Goal: Find specific page/section: Find specific page/section

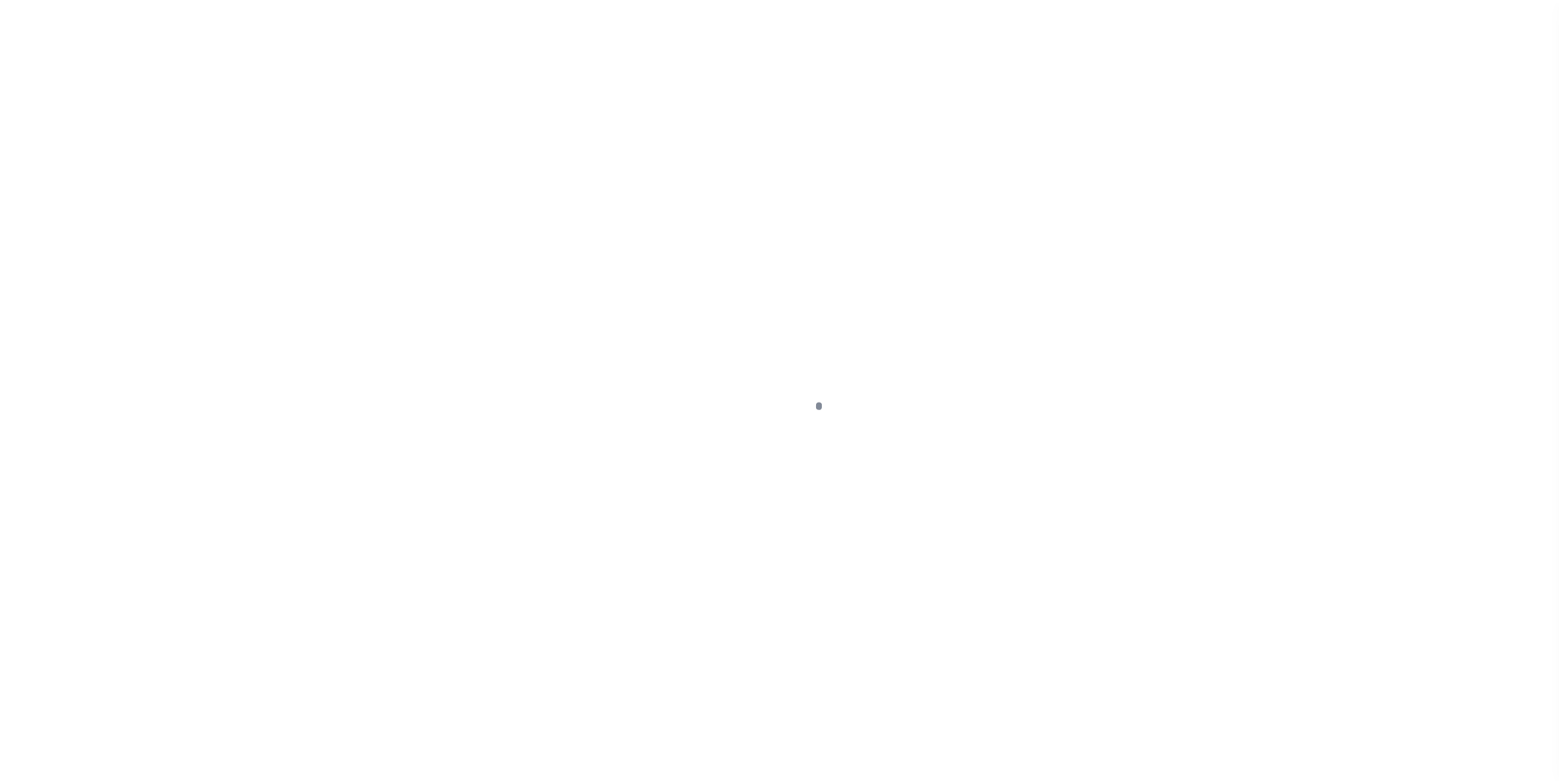
scroll to position [16, 0]
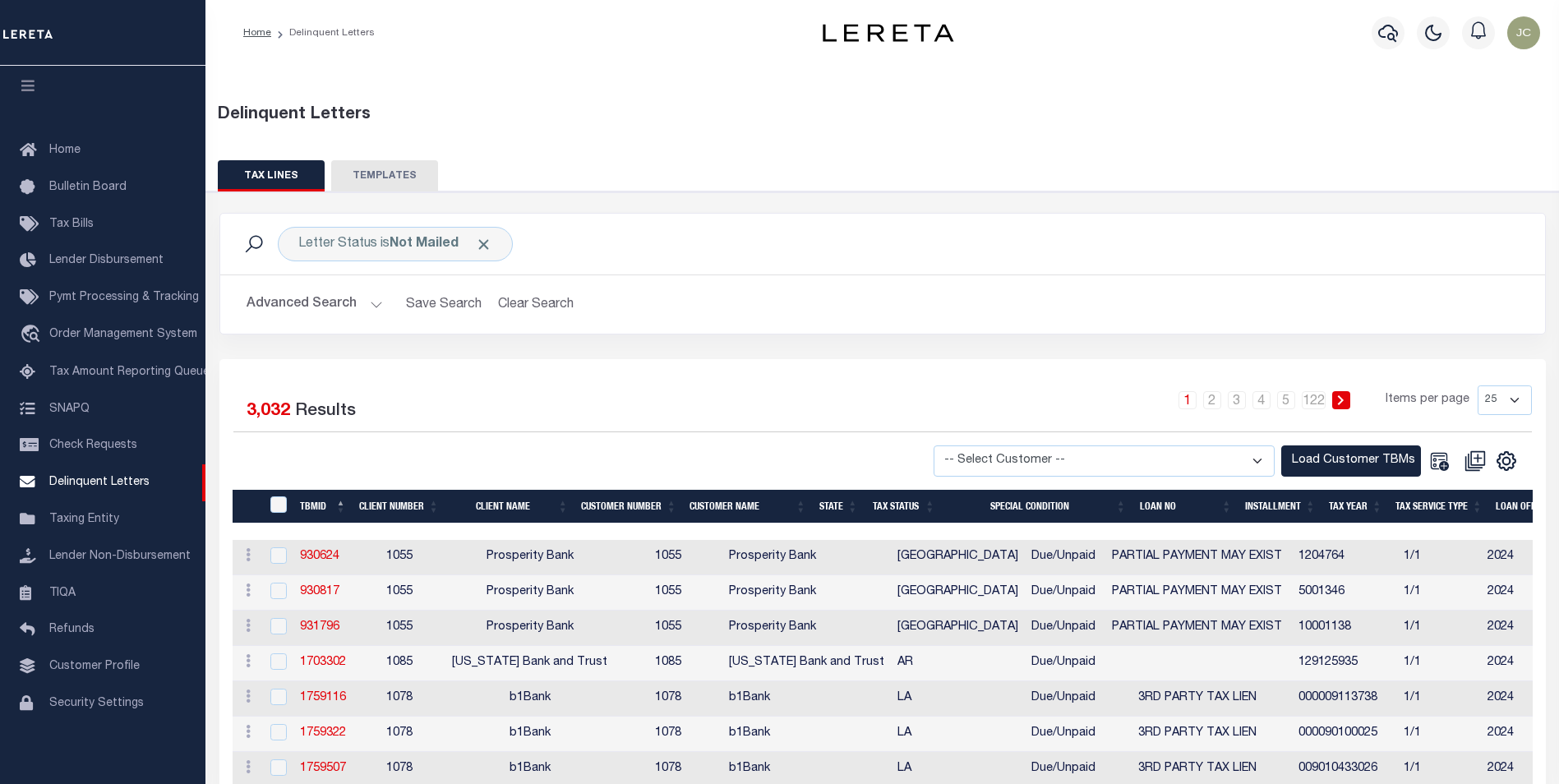
click at [277, 177] on button "TAX LINES" at bounding box center [271, 176] width 107 height 32
click at [407, 248] on b "Not Mailed" at bounding box center [424, 244] width 69 height 13
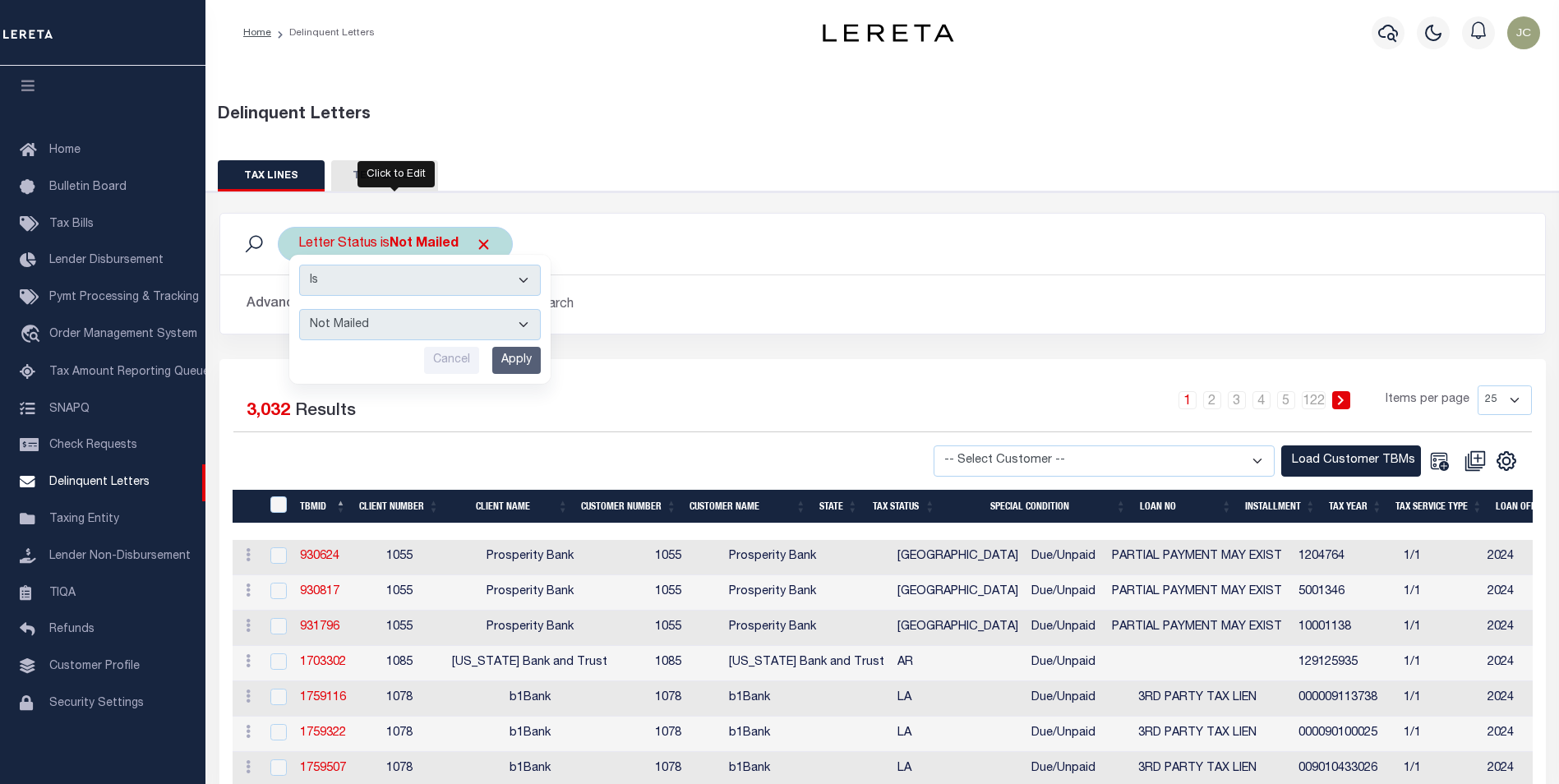
click at [425, 329] on select "--ALL-- Mailed Not Mailed" at bounding box center [419, 325] width 242 height 32
select select "All"
click at [299, 309] on select "--ALL-- Mailed Not Mailed" at bounding box center [419, 325] width 242 height 32
click at [517, 359] on input "Apply" at bounding box center [516, 360] width 49 height 27
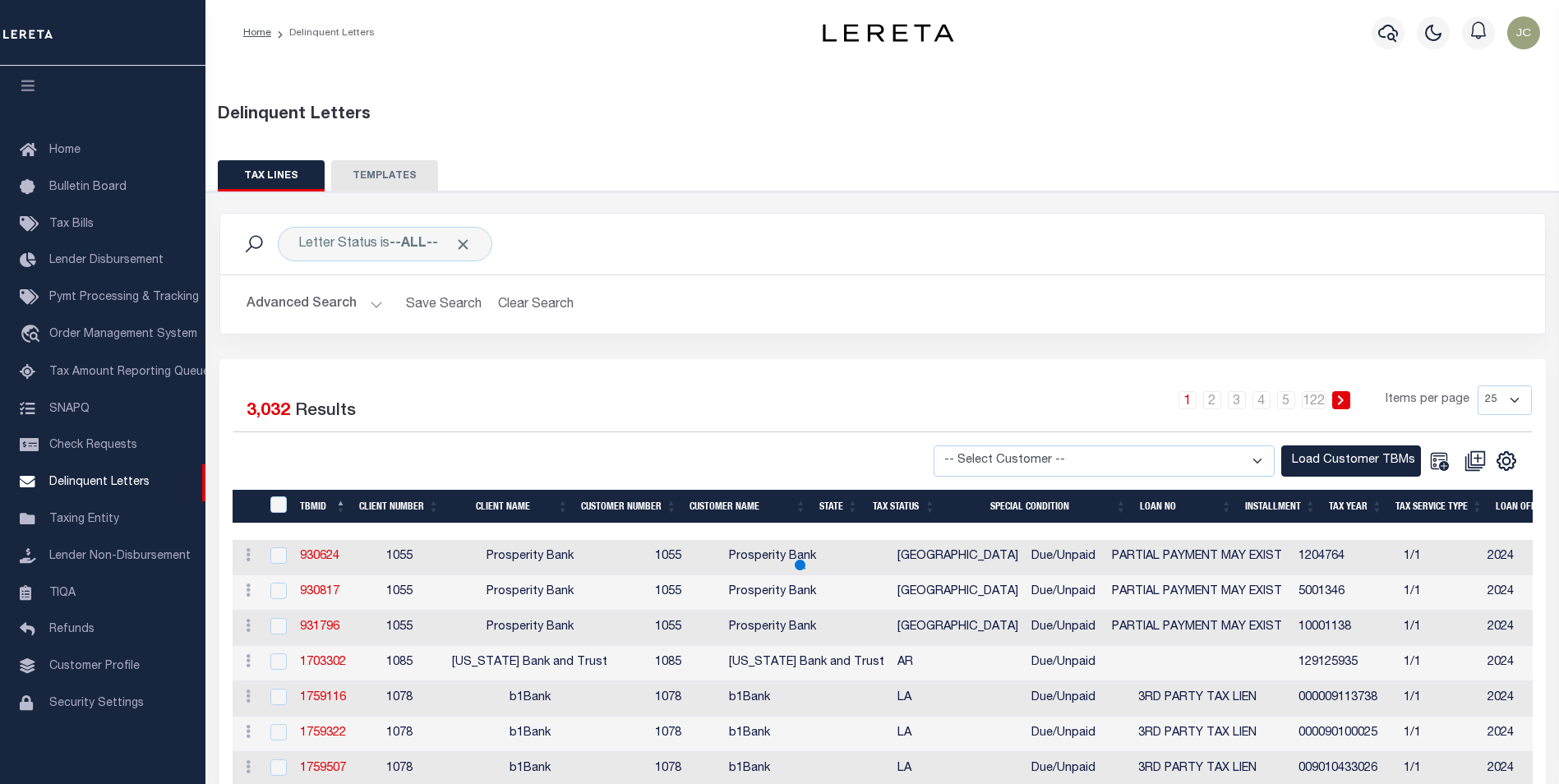
click at [335, 305] on button "Advanced Search" at bounding box center [314, 305] width 137 height 32
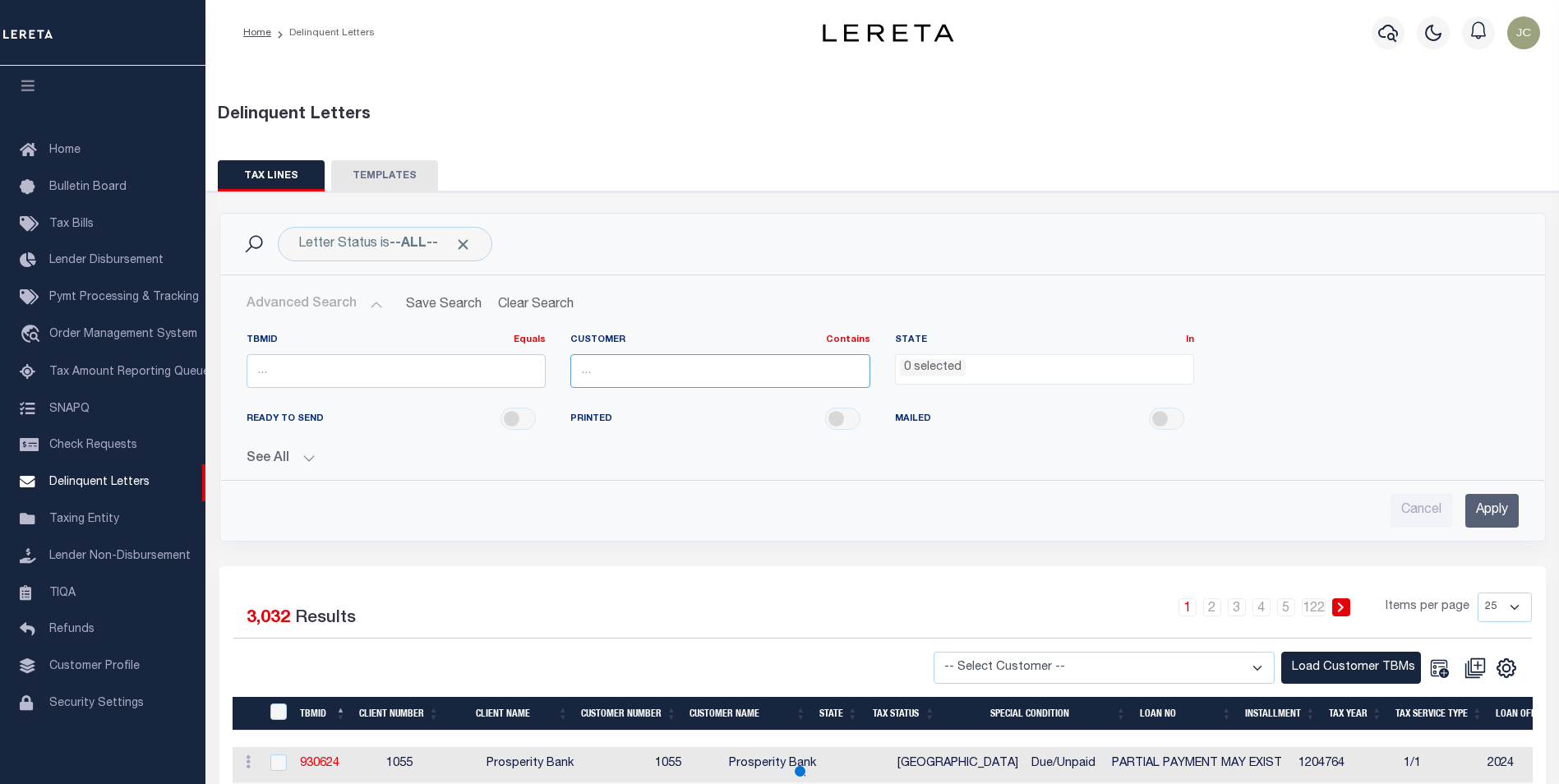
click at [641, 373] on input "text" at bounding box center [720, 371] width 300 height 33
type input "Renovo"
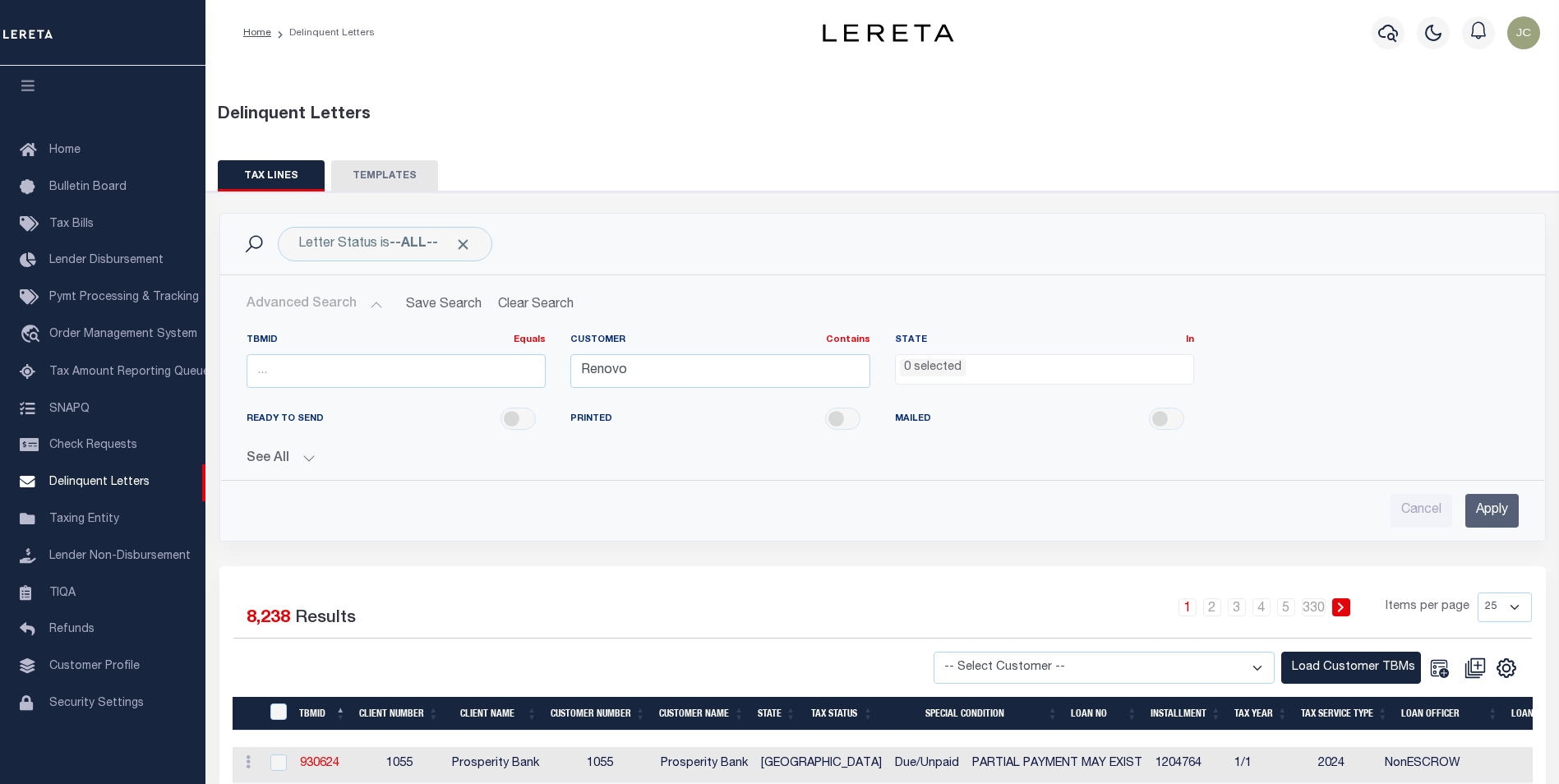
click at [937, 367] on li "0 selected" at bounding box center [932, 368] width 66 height 18
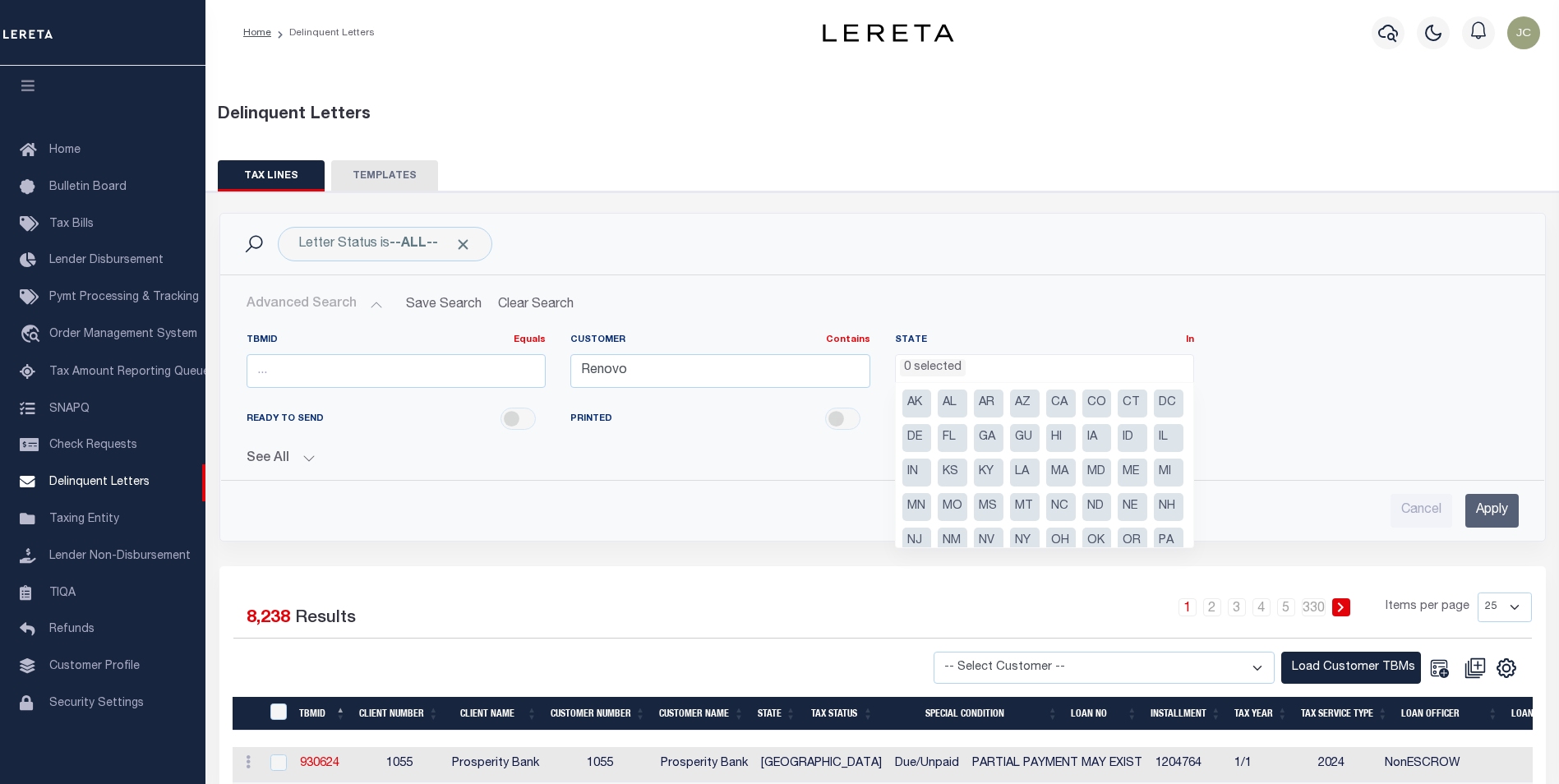
click at [1154, 486] on li "MI" at bounding box center [1168, 472] width 30 height 28
select select "MI"
click at [1506, 501] on input "Apply" at bounding box center [1492, 510] width 53 height 33
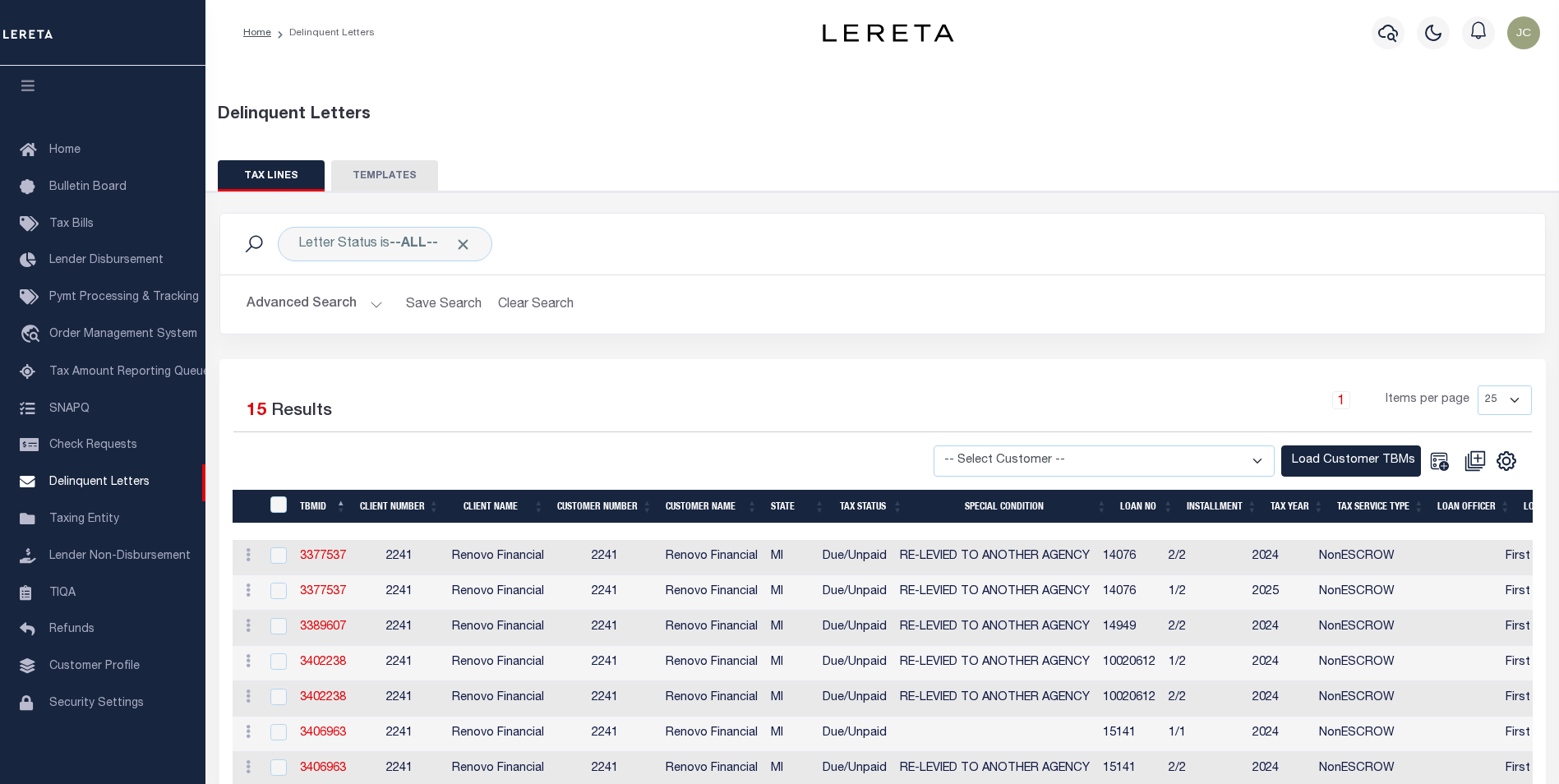
click at [1496, 403] on select "25 50 100 500 1000" at bounding box center [1505, 400] width 54 height 30
click at [1046, 371] on div "Selected 15 Results 1 Items per page 25 50 100 500 1000 -- Select Customer -- b…" at bounding box center [883, 721] width 1327 height 724
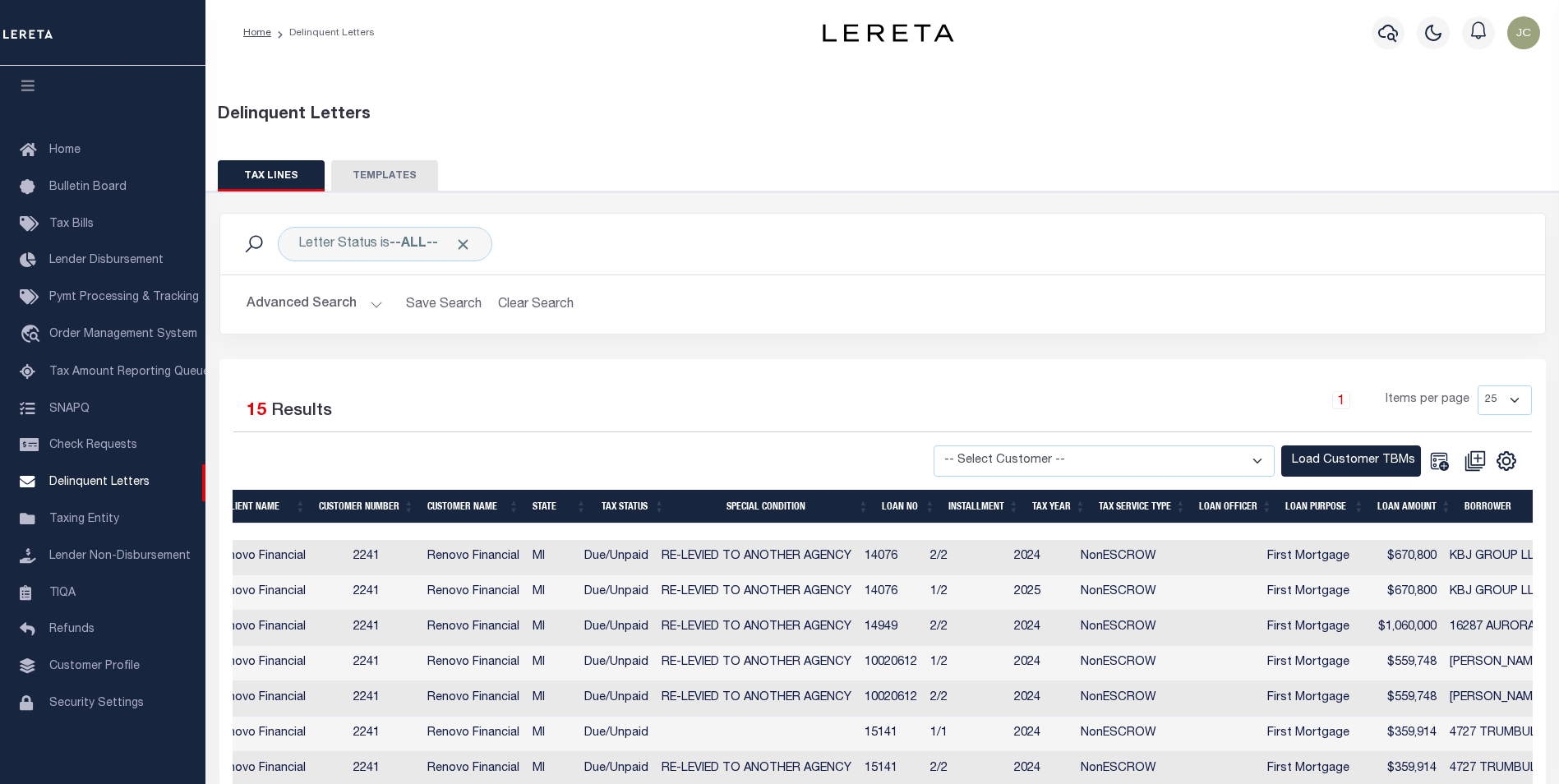
scroll to position [0, 0]
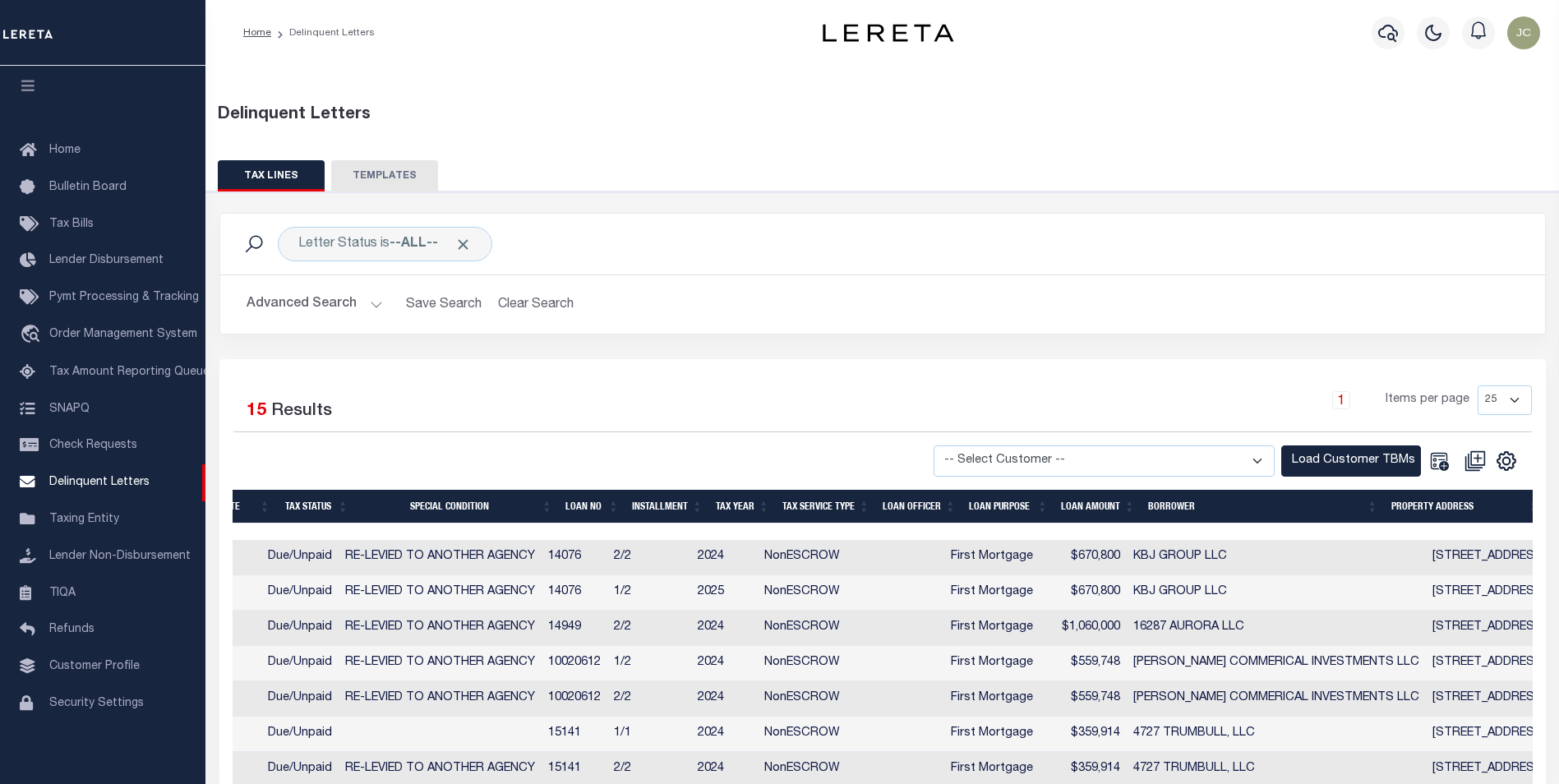
click at [1171, 507] on th "BORROWER" at bounding box center [1263, 506] width 244 height 33
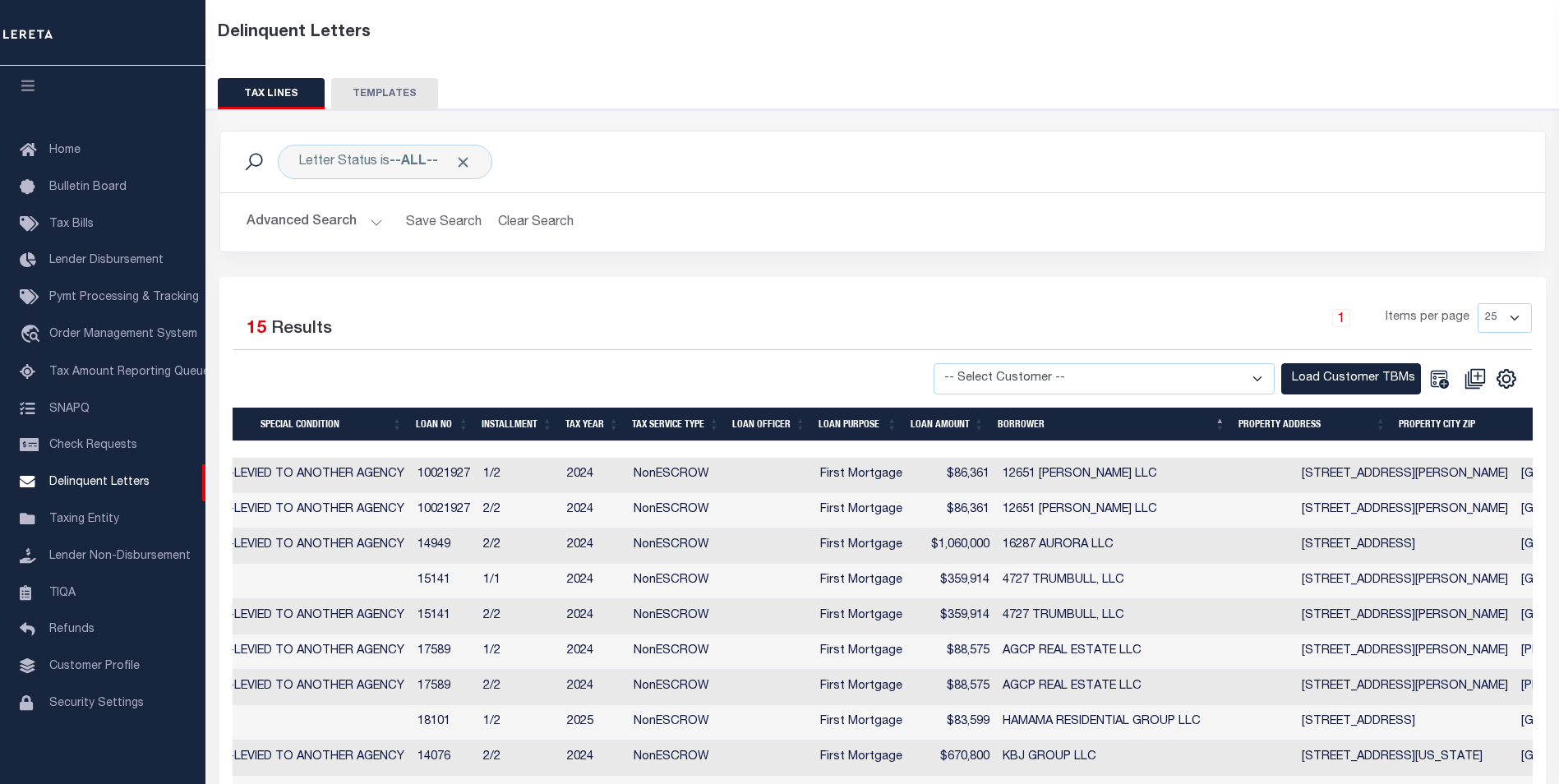
scroll to position [0, 724]
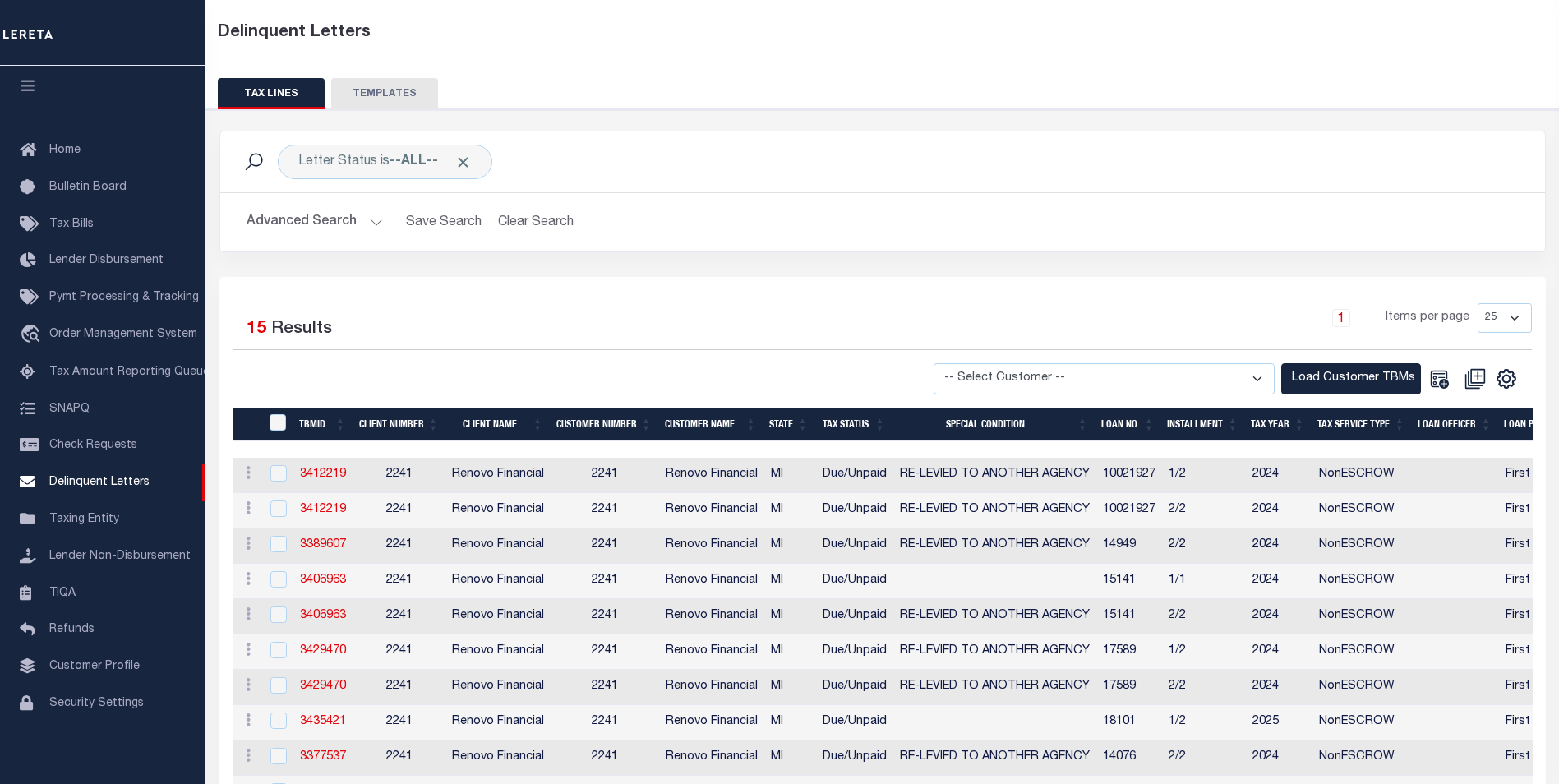
click at [1193, 371] on select "-- Select Customer -- Accumatch - Refunds All In Credit Union Amarillo National…" at bounding box center [1103, 379] width 341 height 32
select select "2241"
click at [950, 363] on select "-- Select Customer -- Accumatch - Refunds All In Credit Union Amarillo National…" at bounding box center [1103, 379] width 341 height 32
click at [1342, 373] on button "Load Customer TBMs" at bounding box center [1351, 379] width 139 height 32
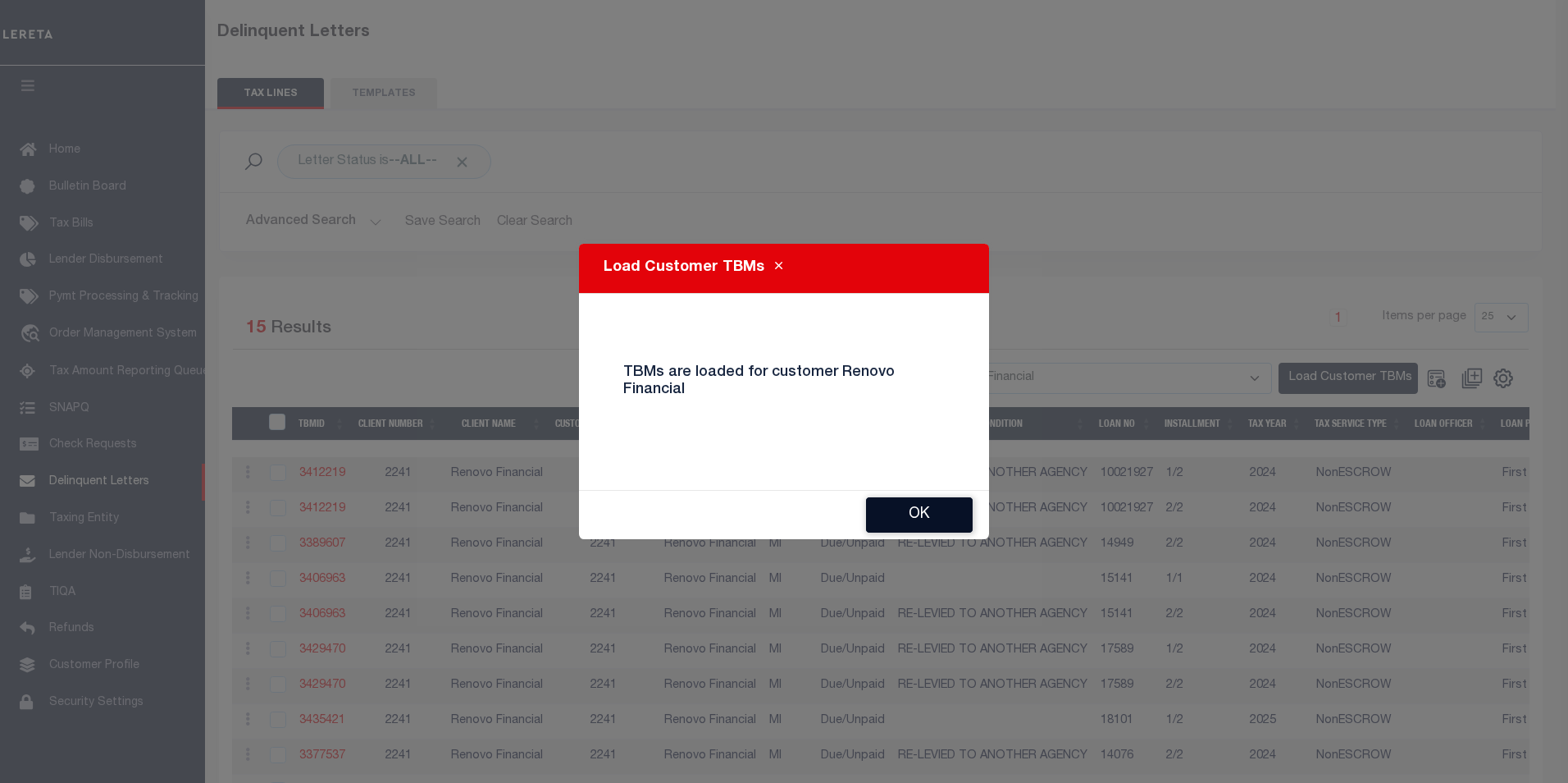
click at [913, 518] on button "Ok" at bounding box center [920, 514] width 107 height 35
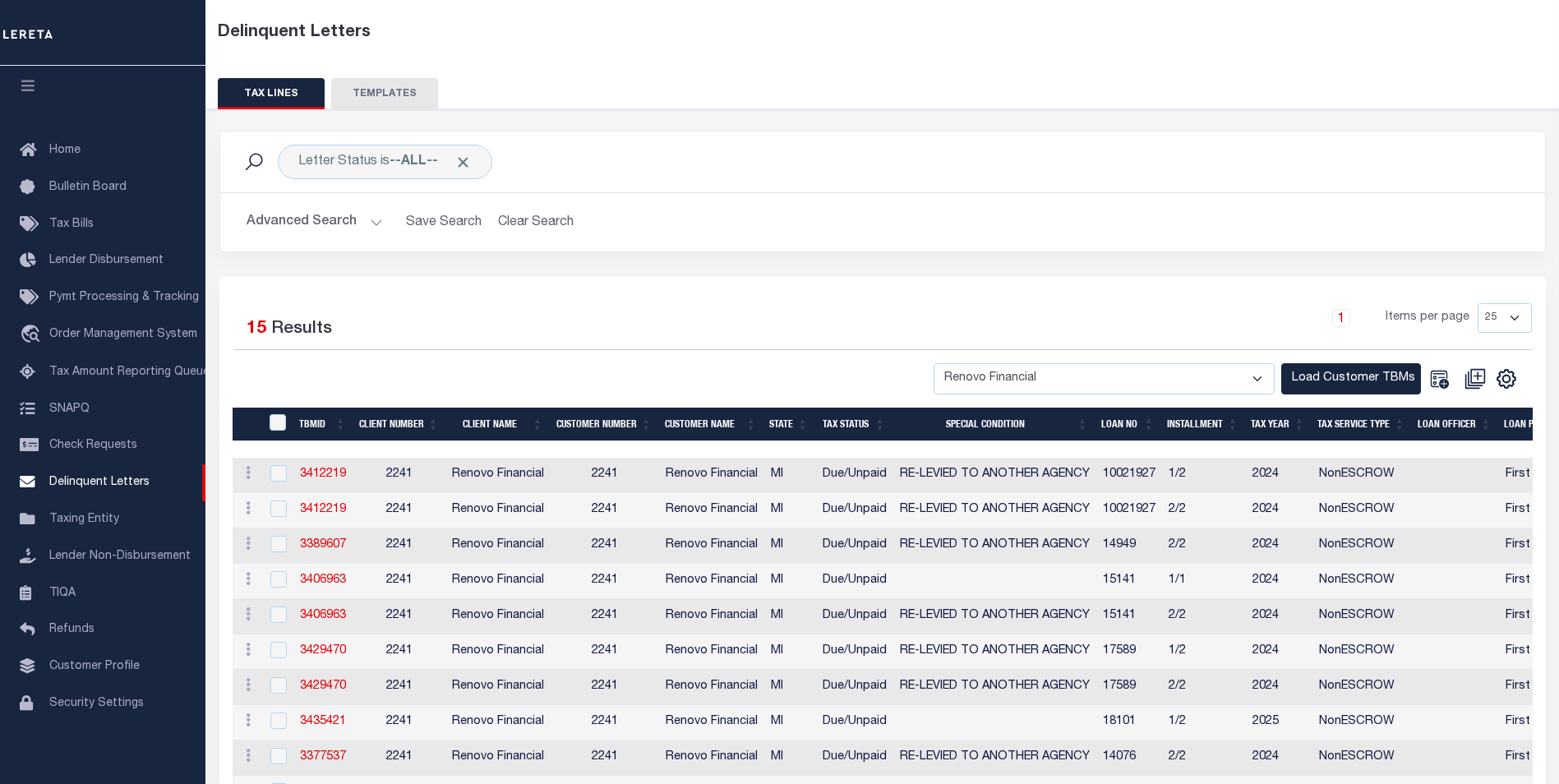
click at [343, 222] on button "Advanced Search" at bounding box center [314, 222] width 137 height 32
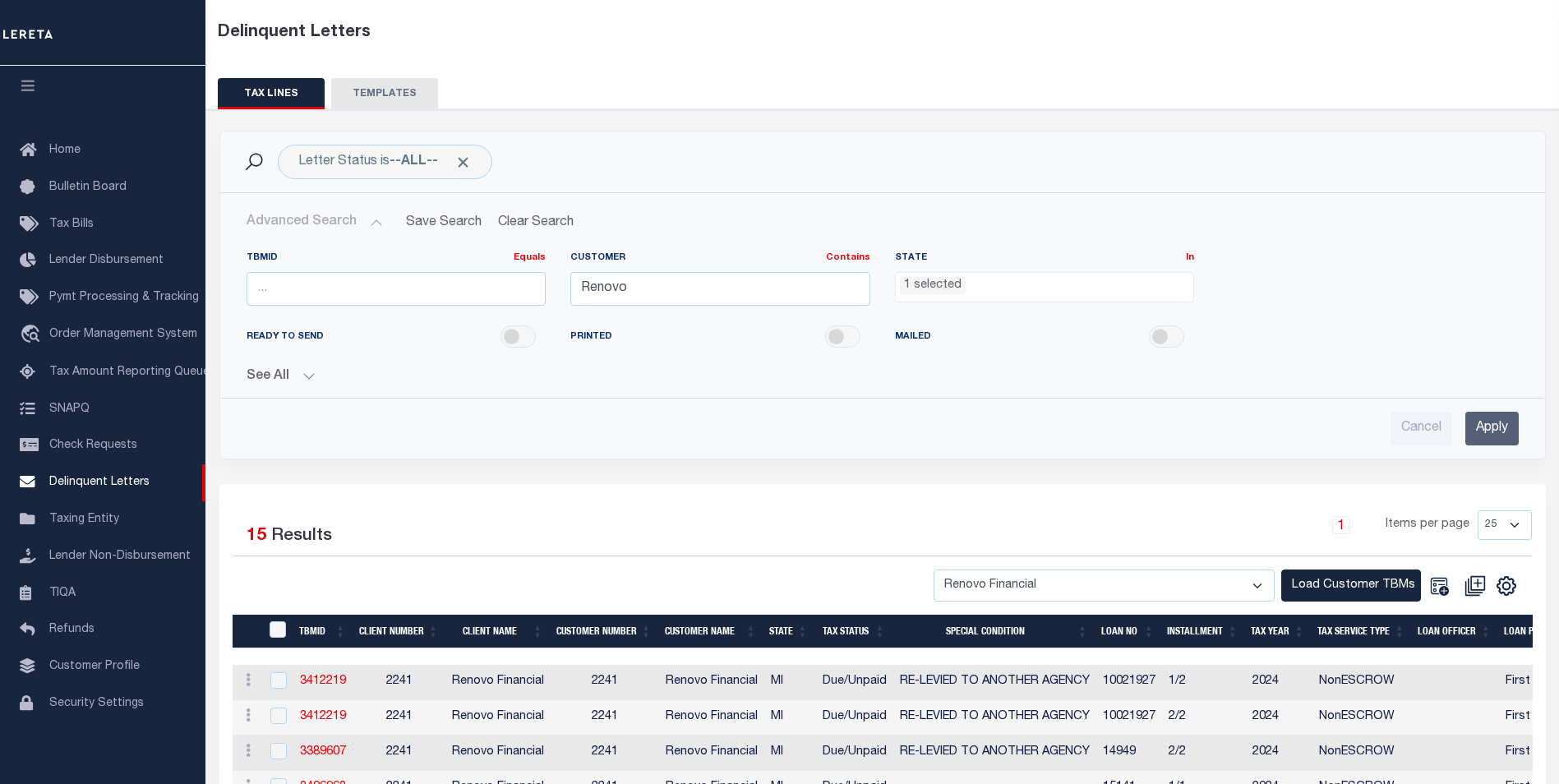
click at [940, 286] on li "1 selected" at bounding box center [932, 286] width 66 height 18
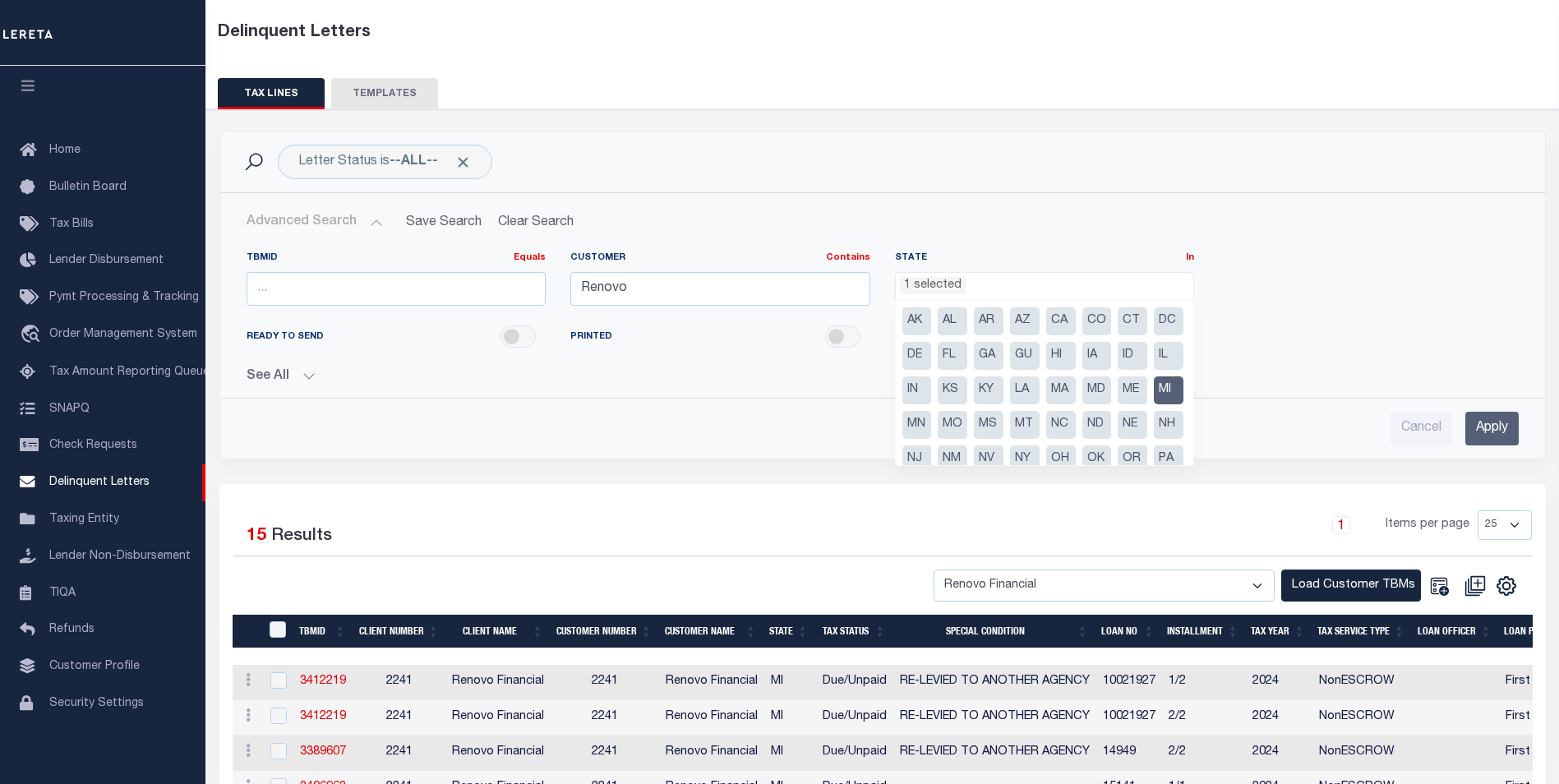
scroll to position [82, 0]
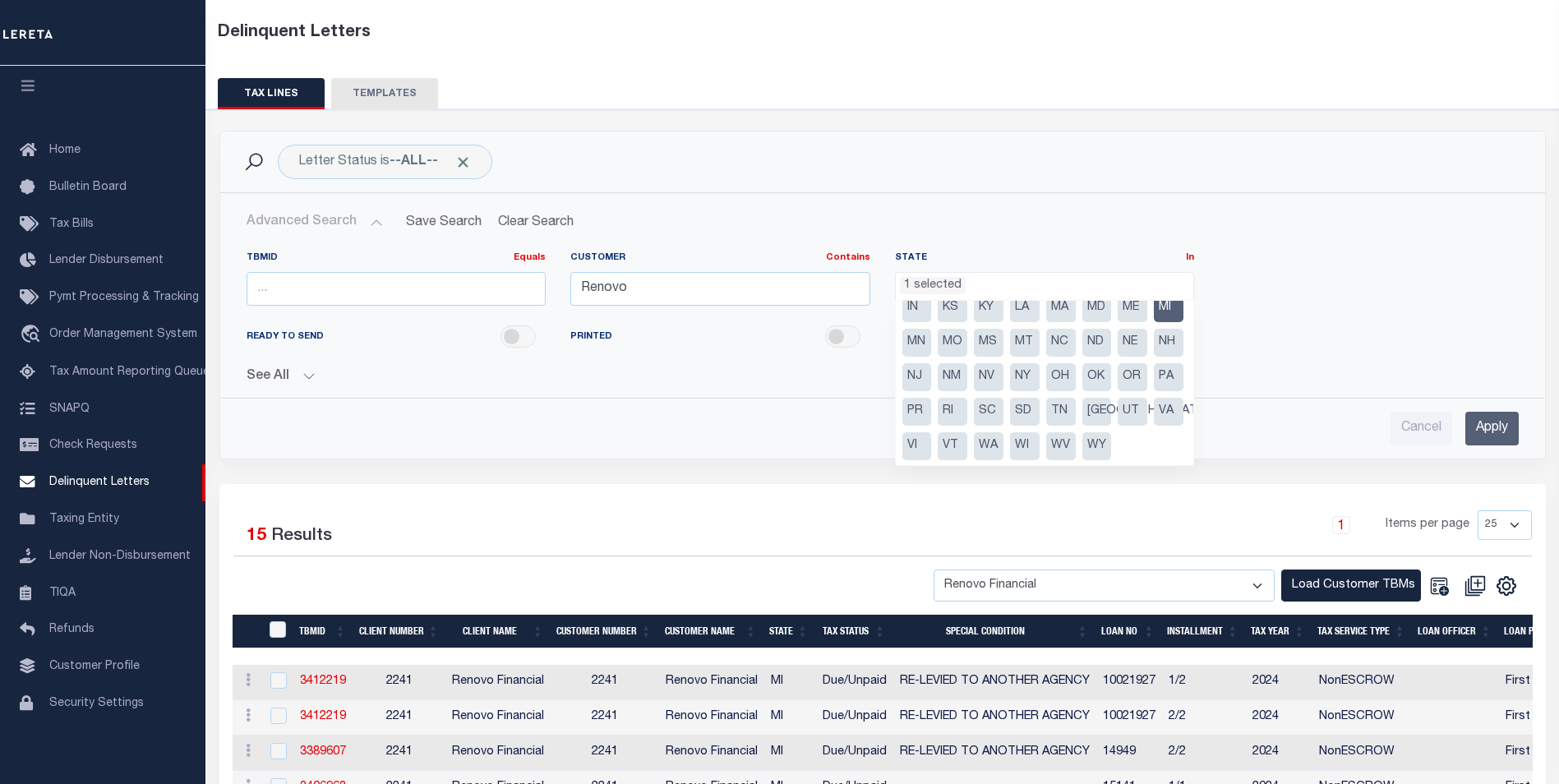
click at [1154, 392] on li "PA" at bounding box center [1168, 376] width 30 height 28
click at [1154, 322] on li "MI" at bounding box center [1168, 307] width 30 height 28
select select "PA"
click at [1341, 335] on div "READY TO SEND PRINTED MAILED" at bounding box center [883, 337] width 1297 height 37
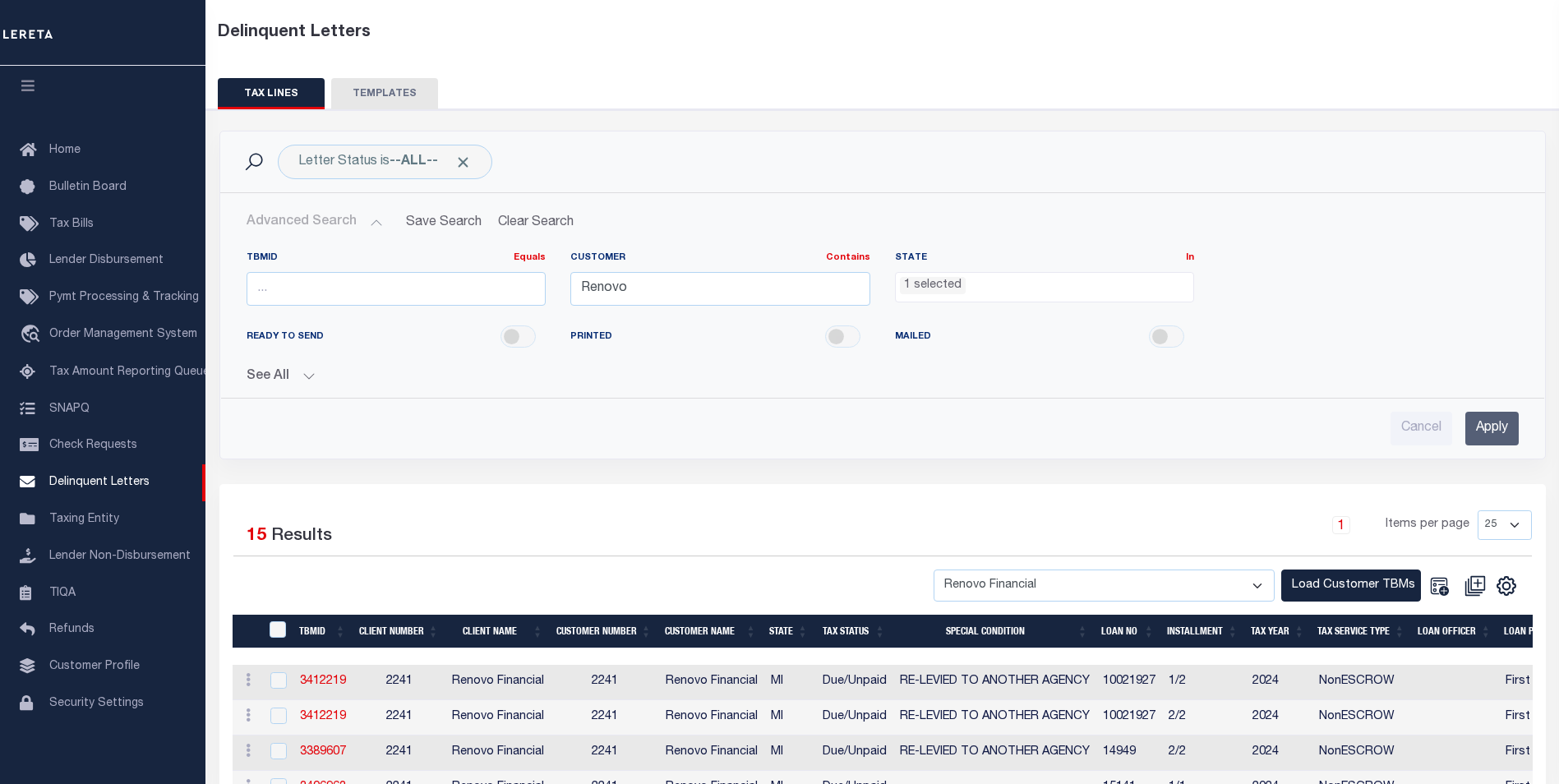
click at [1486, 421] on input "Apply" at bounding box center [1492, 428] width 53 height 33
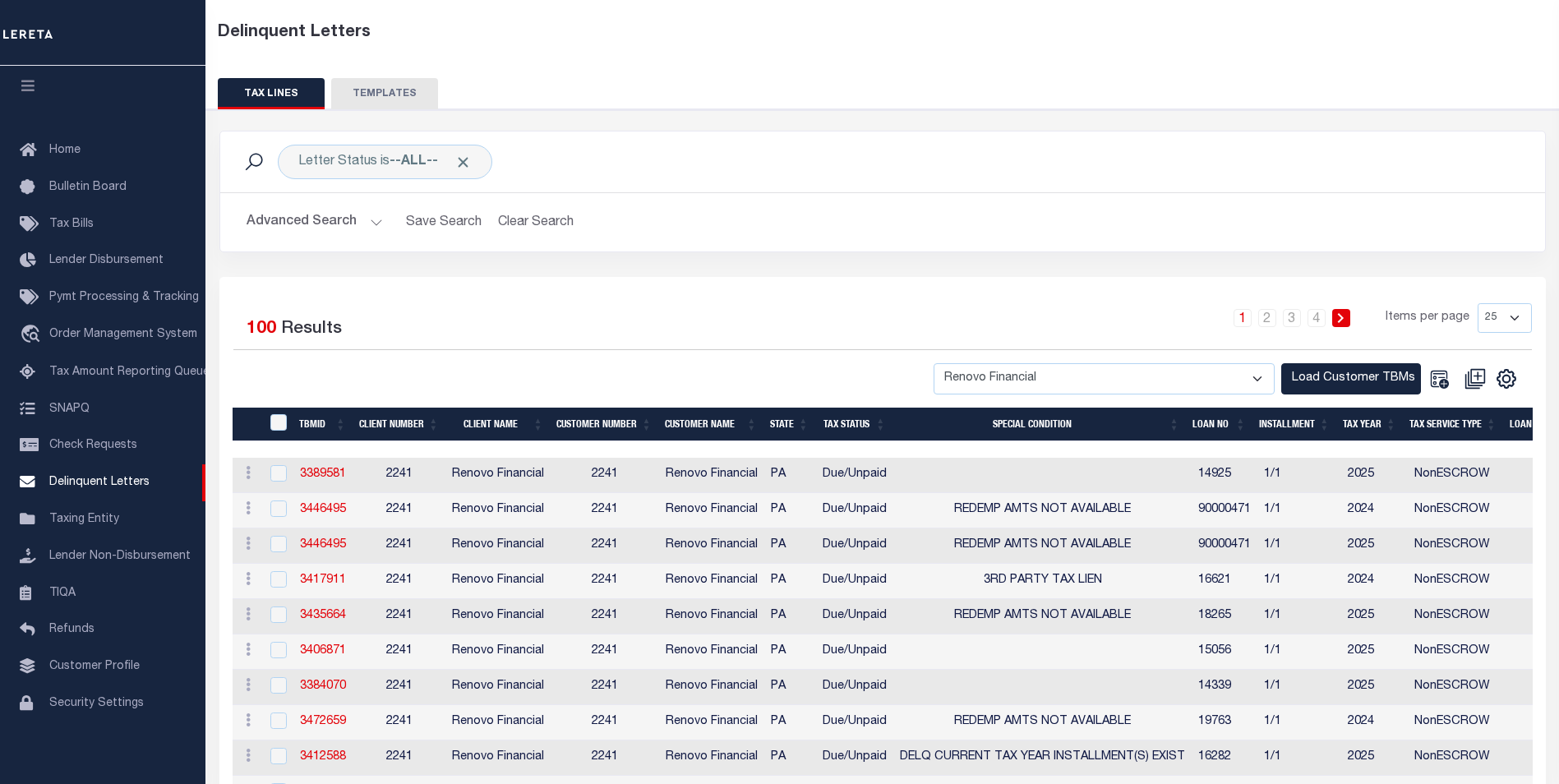
click at [1505, 319] on select "25 50 100 500 1000" at bounding box center [1505, 317] width 54 height 30
select select "100"
click at [1478, 303] on select "25 50 100 500 1000" at bounding box center [1505, 317] width 54 height 30
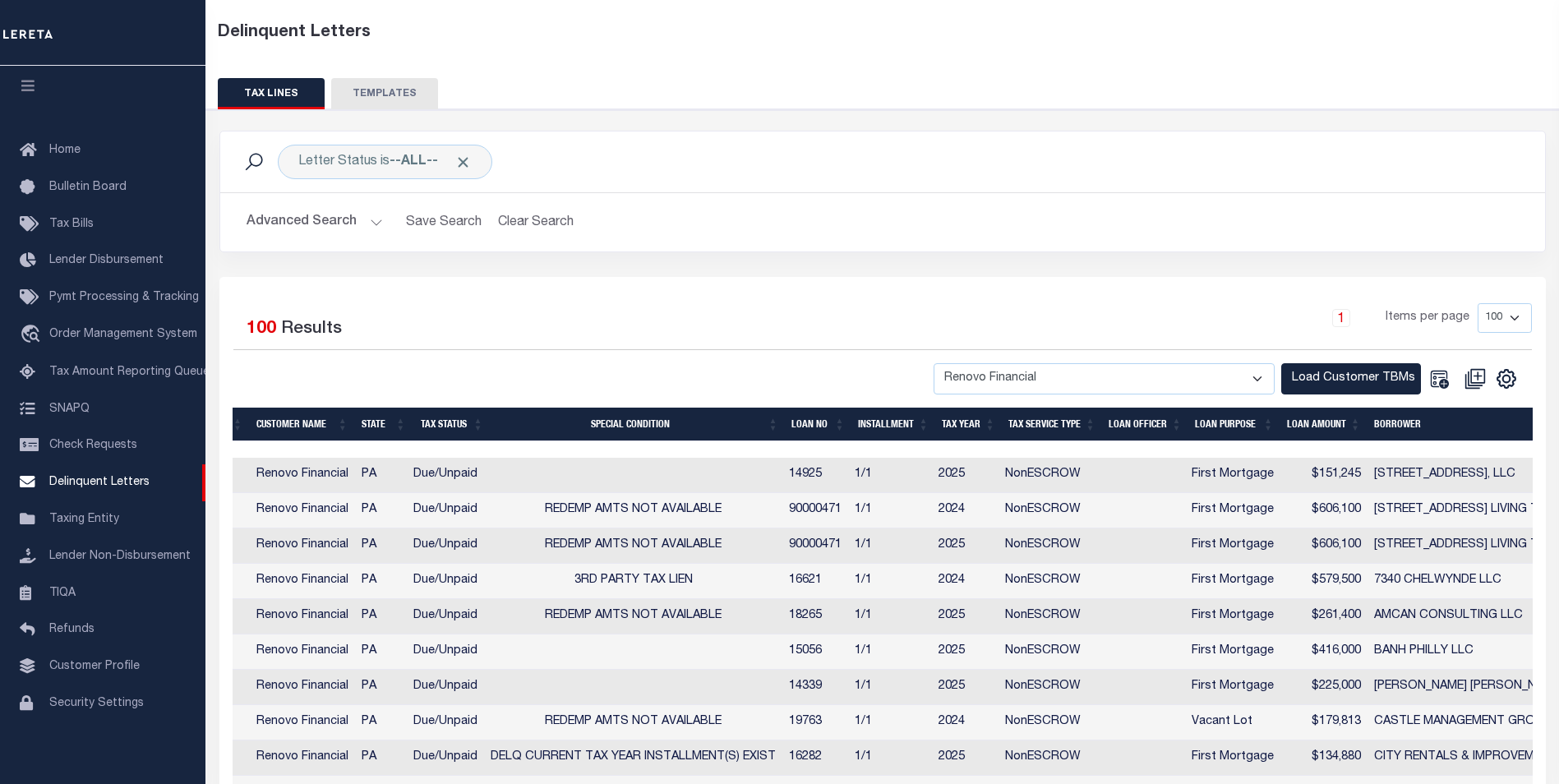
scroll to position [0, 439]
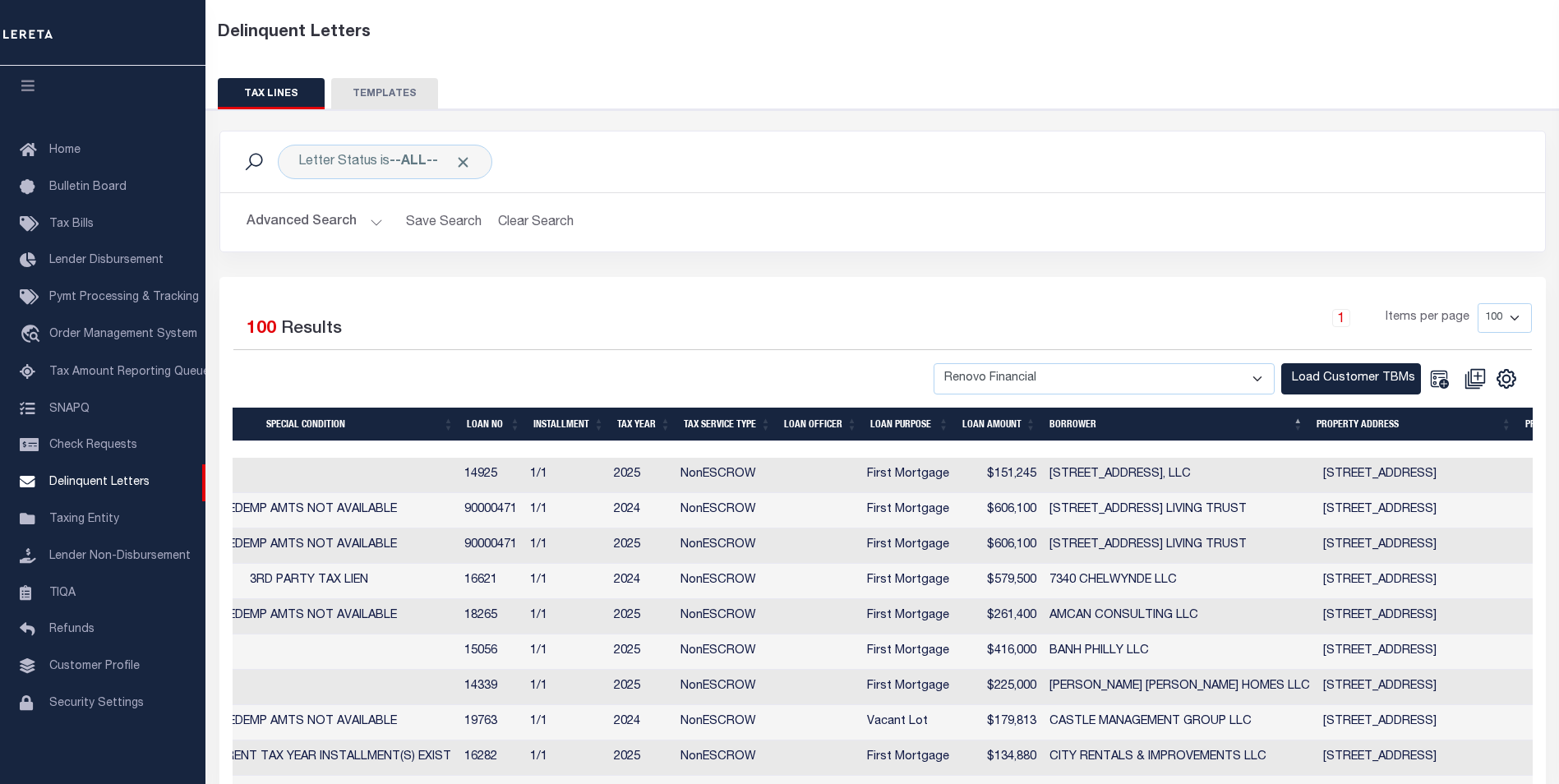
click at [1069, 424] on th "BORROWER" at bounding box center [1177, 424] width 267 height 33
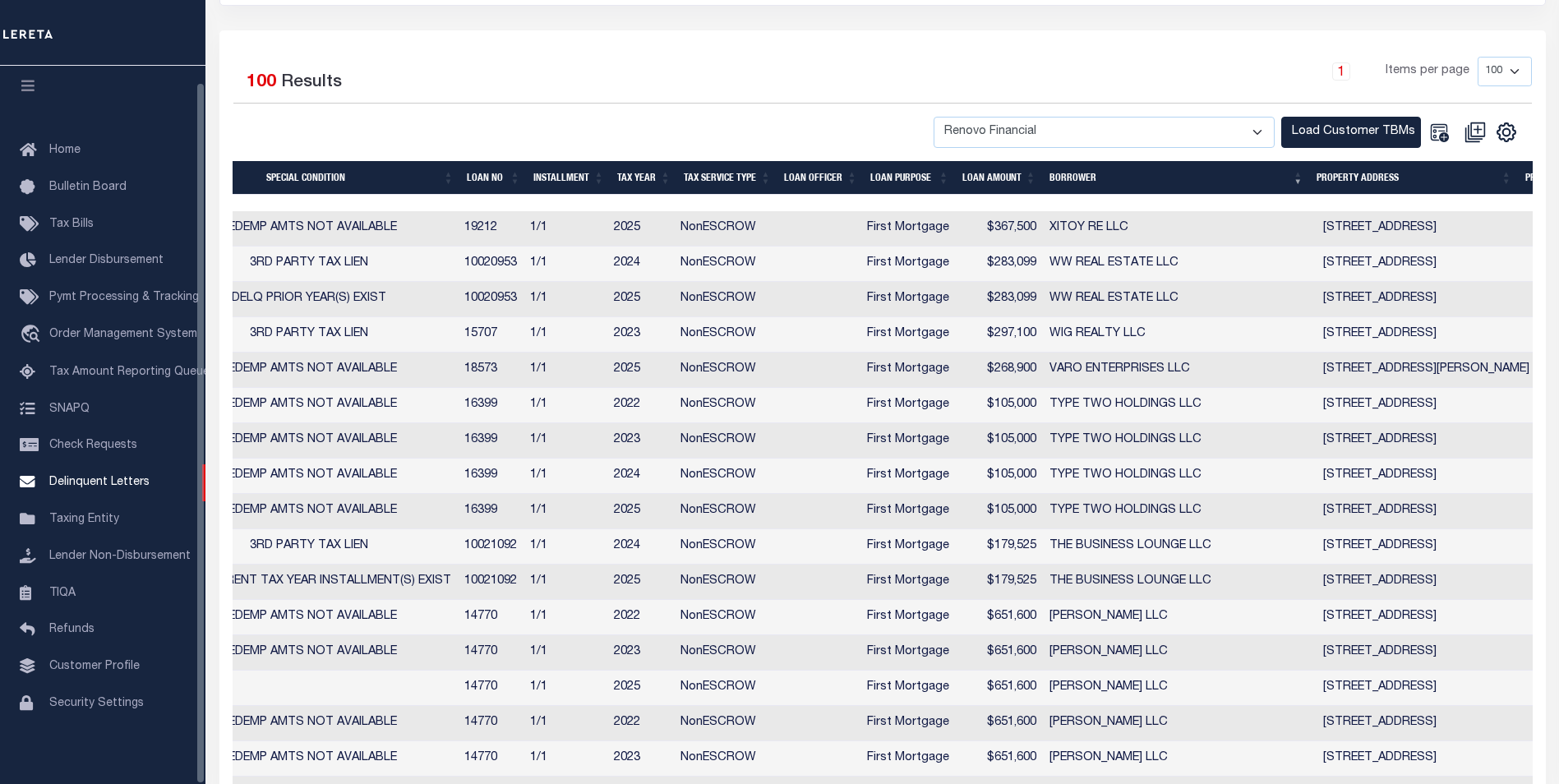
drag, startPoint x: 1071, startPoint y: 174, endPoint x: 1057, endPoint y: 176, distance: 14.1
click at [1069, 174] on th "BORROWER" at bounding box center [1177, 178] width 267 height 33
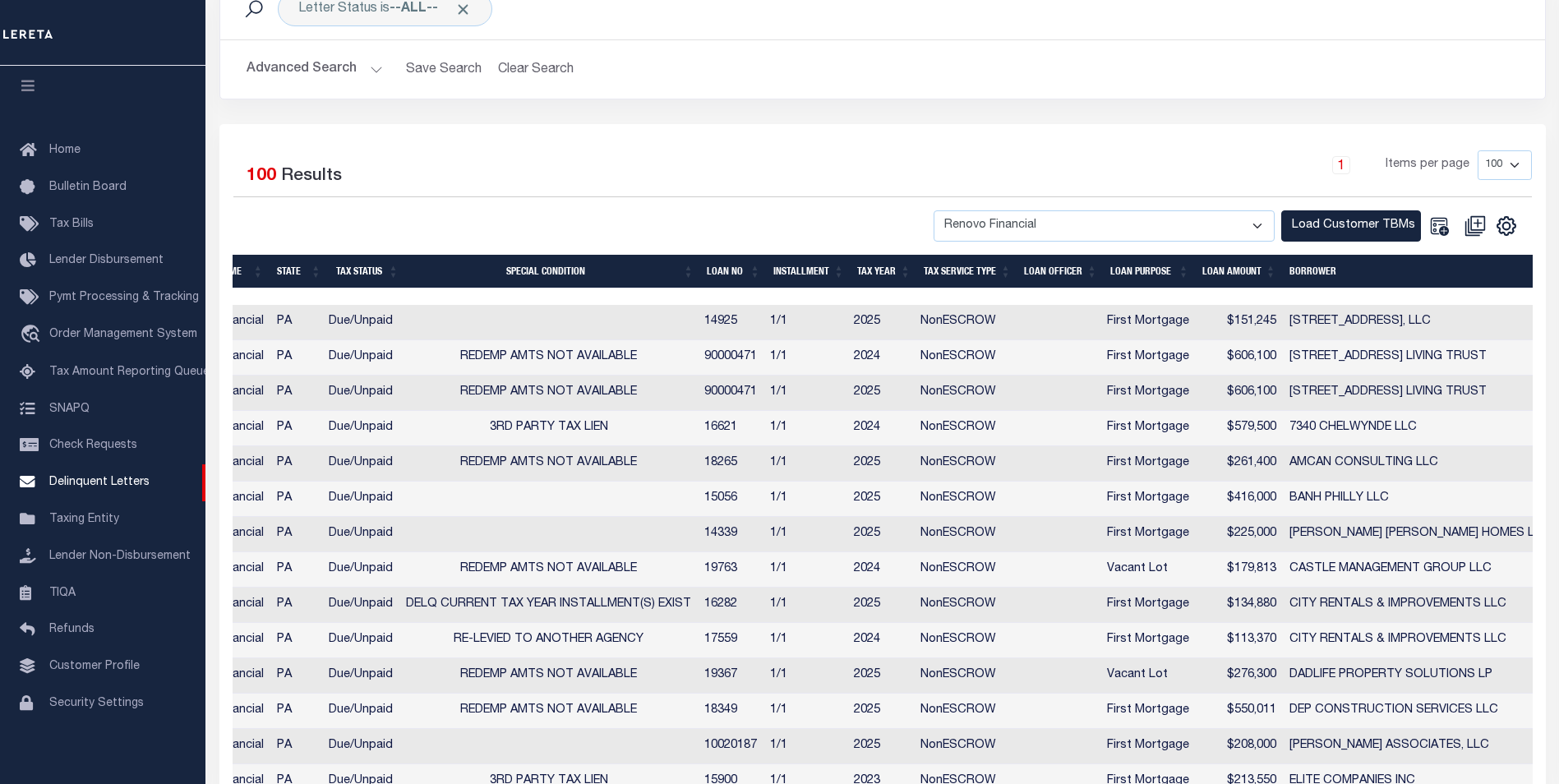
scroll to position [0, 0]
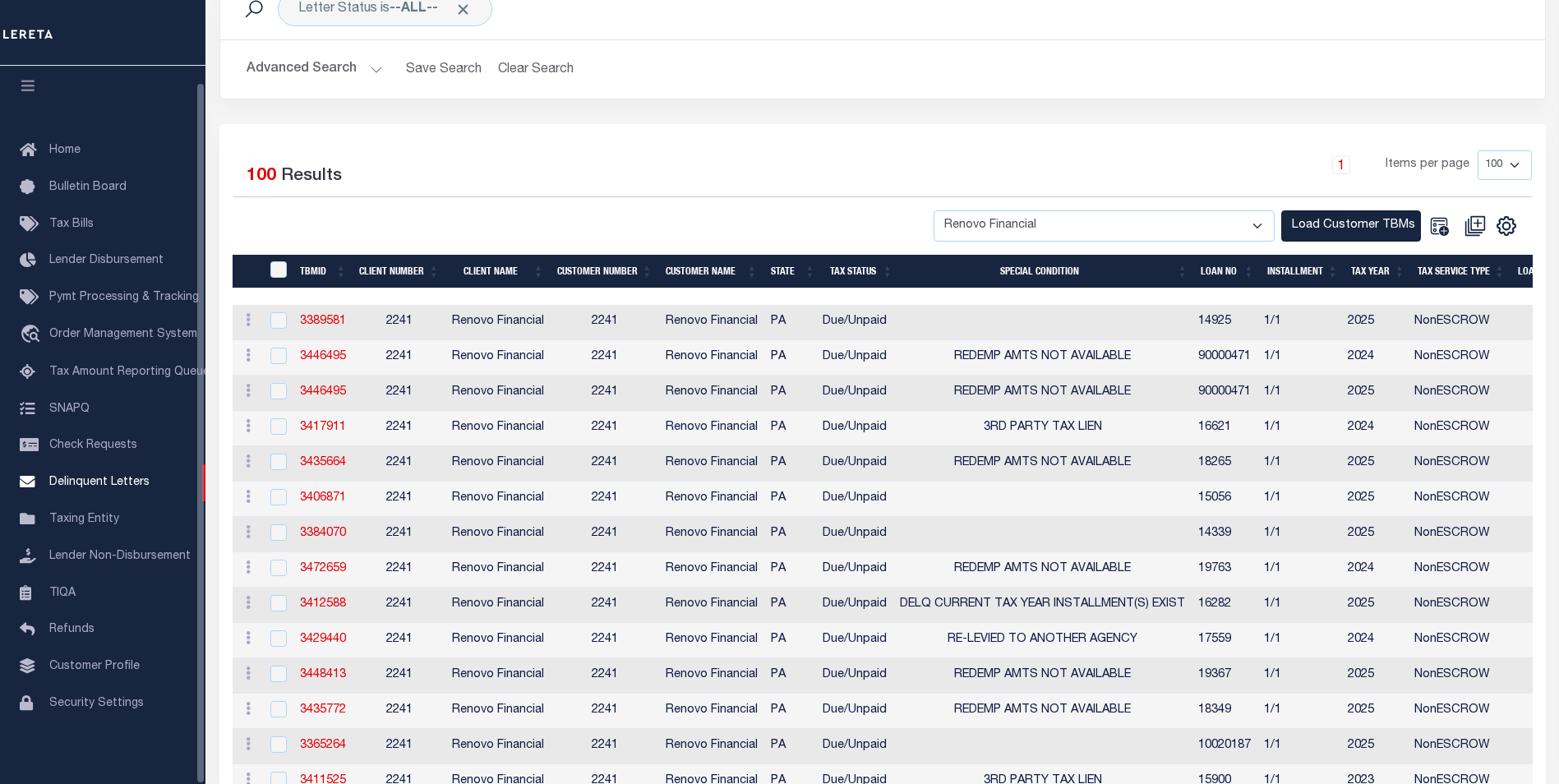
click at [321, 267] on th "TBMID" at bounding box center [323, 271] width 60 height 33
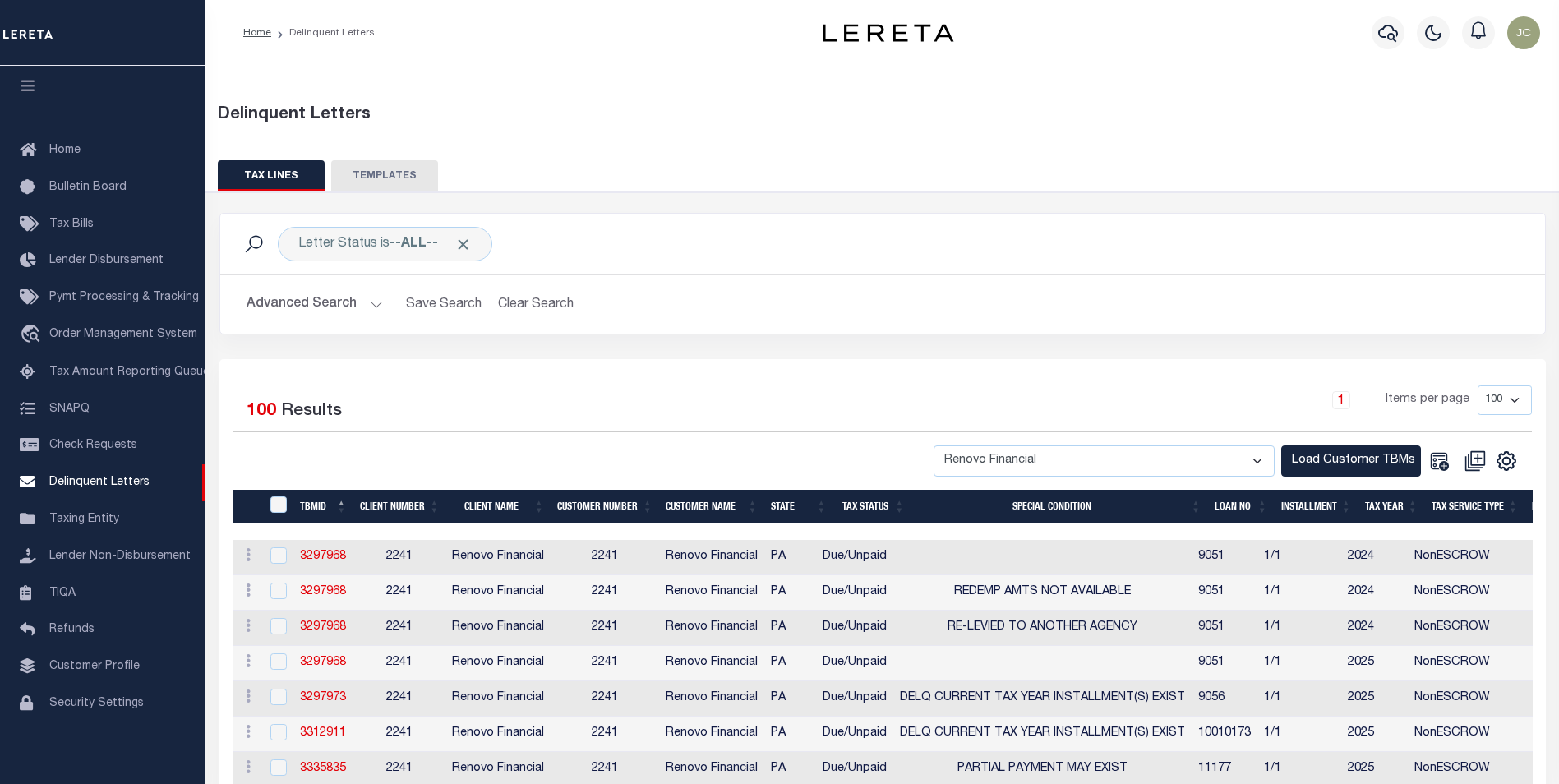
click at [317, 314] on button "Advanced Search" at bounding box center [314, 305] width 137 height 32
